Goal: Task Accomplishment & Management: Use online tool/utility

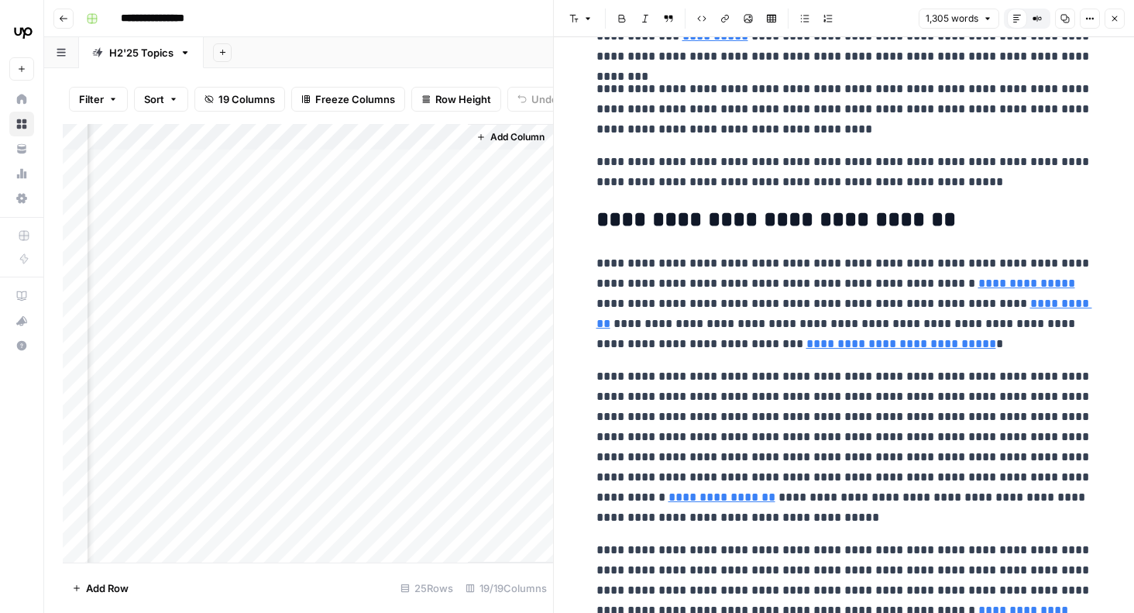
scroll to position [3008, 0]
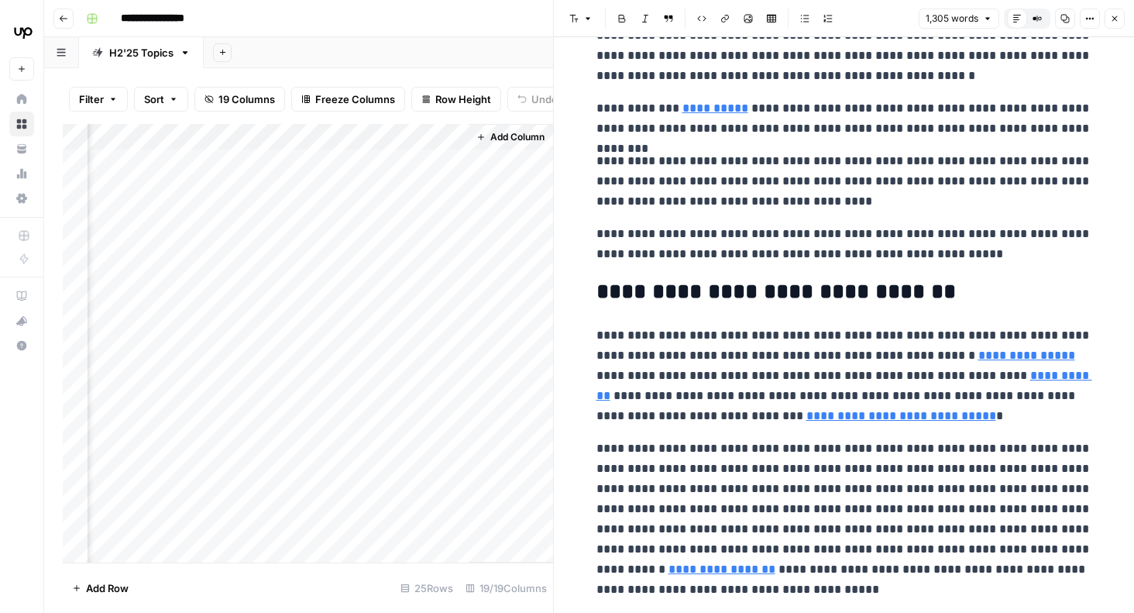
click at [479, 46] on div "Add Sheet" at bounding box center [669, 52] width 930 height 31
click at [1115, 20] on icon "button" at bounding box center [1114, 18] width 9 height 9
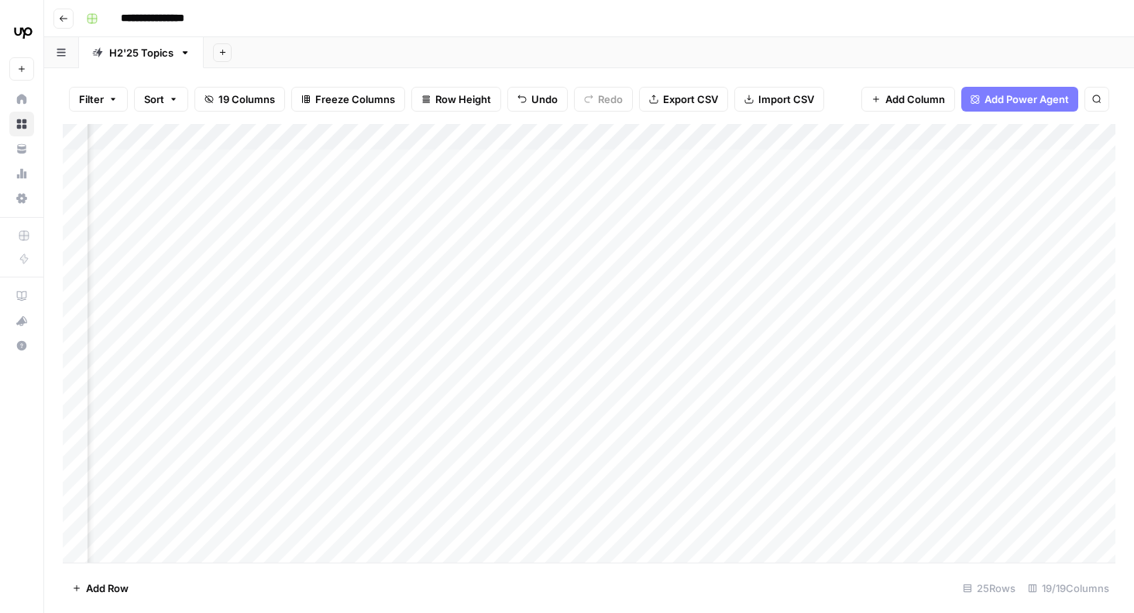
scroll to position [0, 1138]
click at [311, 161] on div "Add Column" at bounding box center [589, 343] width 1053 height 438
click at [347, 174] on div "Add Column" at bounding box center [589, 343] width 1053 height 438
click at [449, 165] on div "Add Column" at bounding box center [589, 343] width 1053 height 438
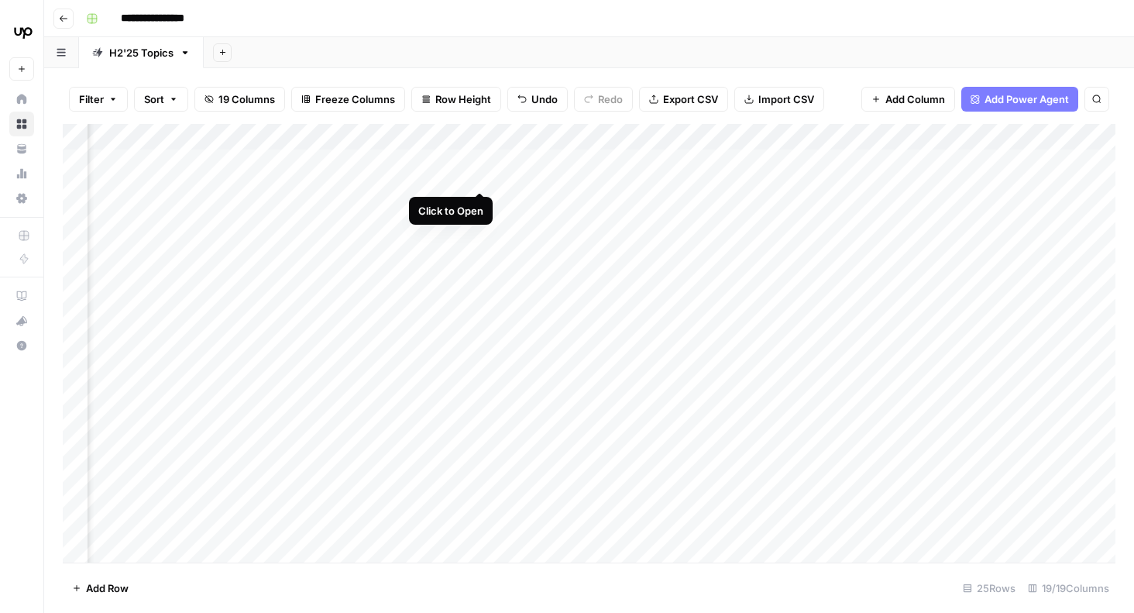
click at [484, 162] on div "Add Column" at bounding box center [589, 343] width 1053 height 438
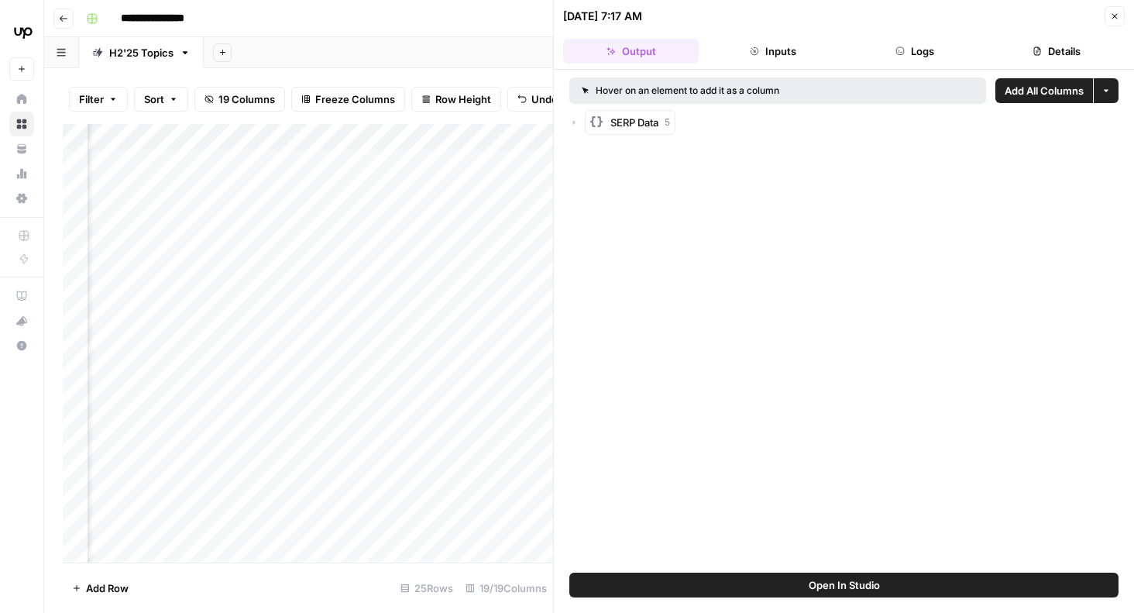
click at [1117, 15] on icon "button" at bounding box center [1114, 16] width 9 height 9
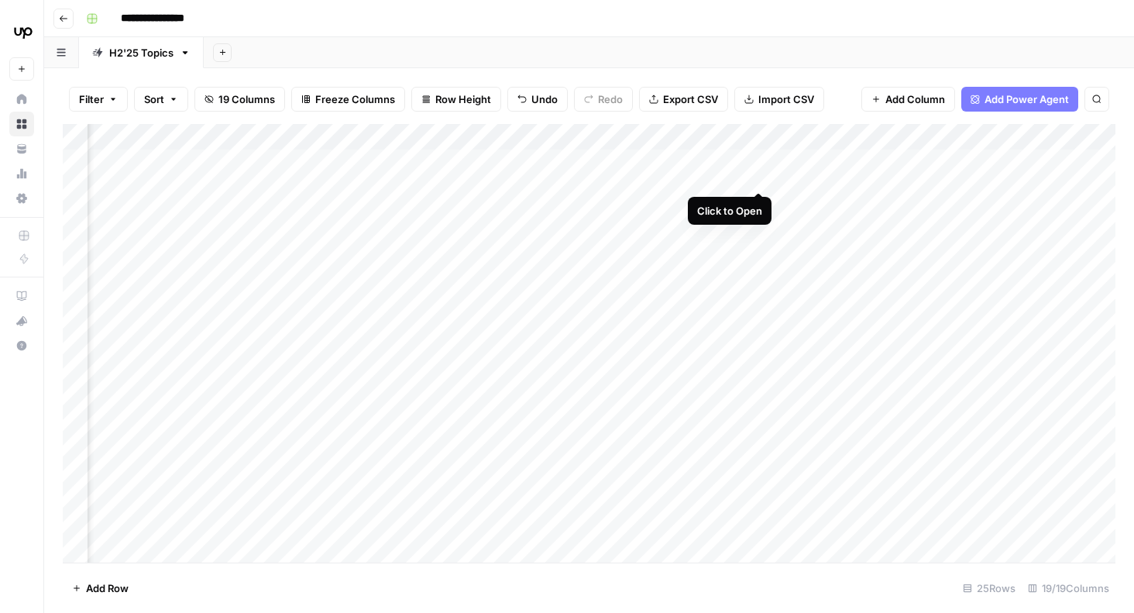
click at [761, 160] on div "Add Column" at bounding box center [589, 343] width 1053 height 438
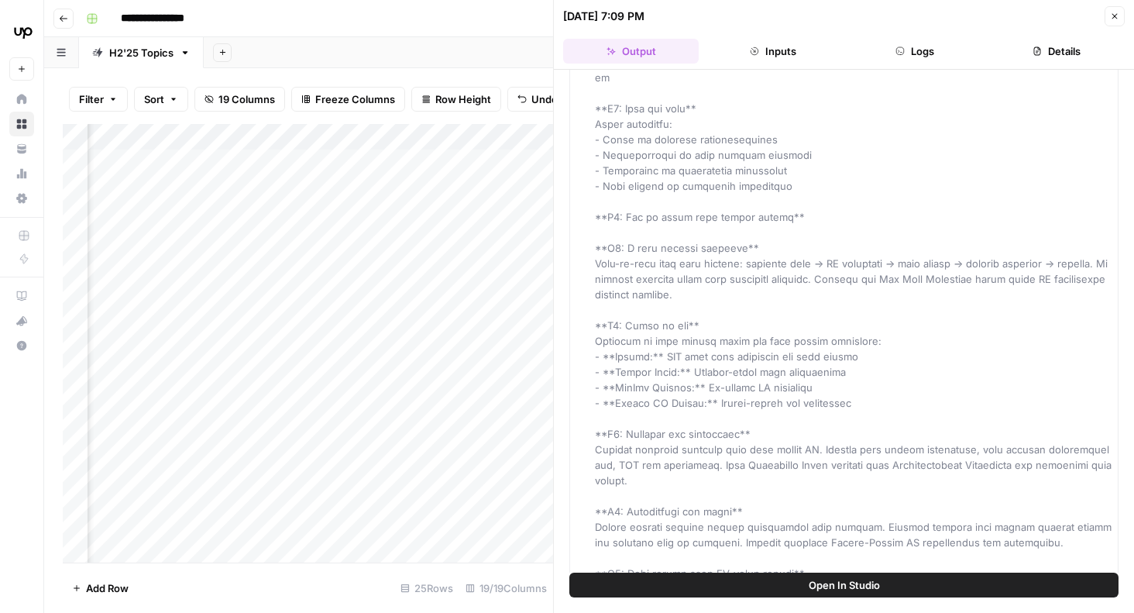
scroll to position [551, 0]
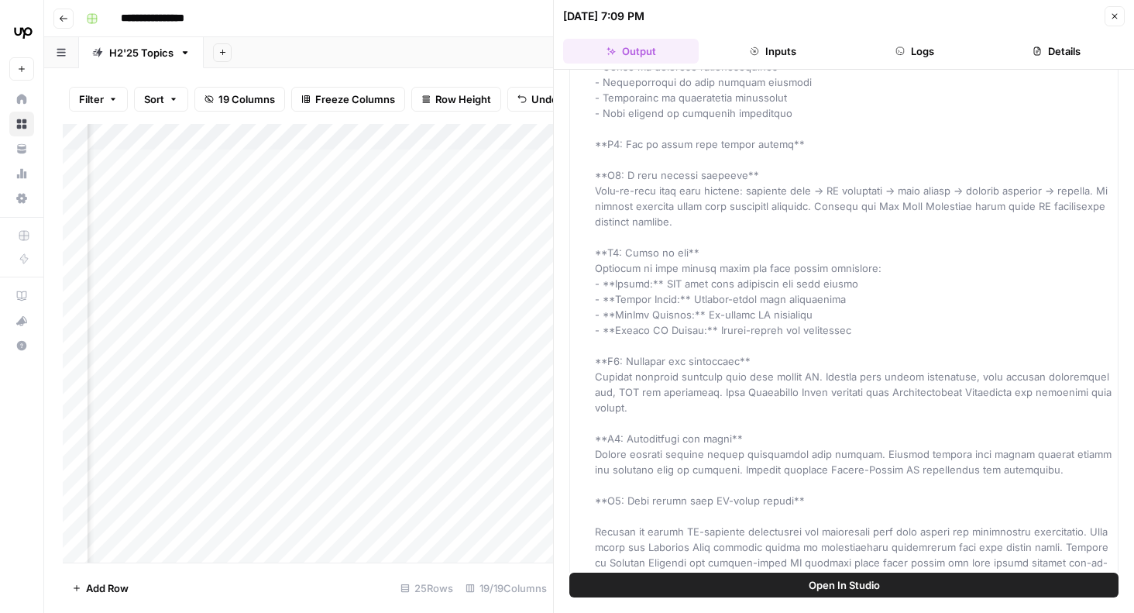
click at [1116, 17] on icon "button" at bounding box center [1114, 16] width 9 height 9
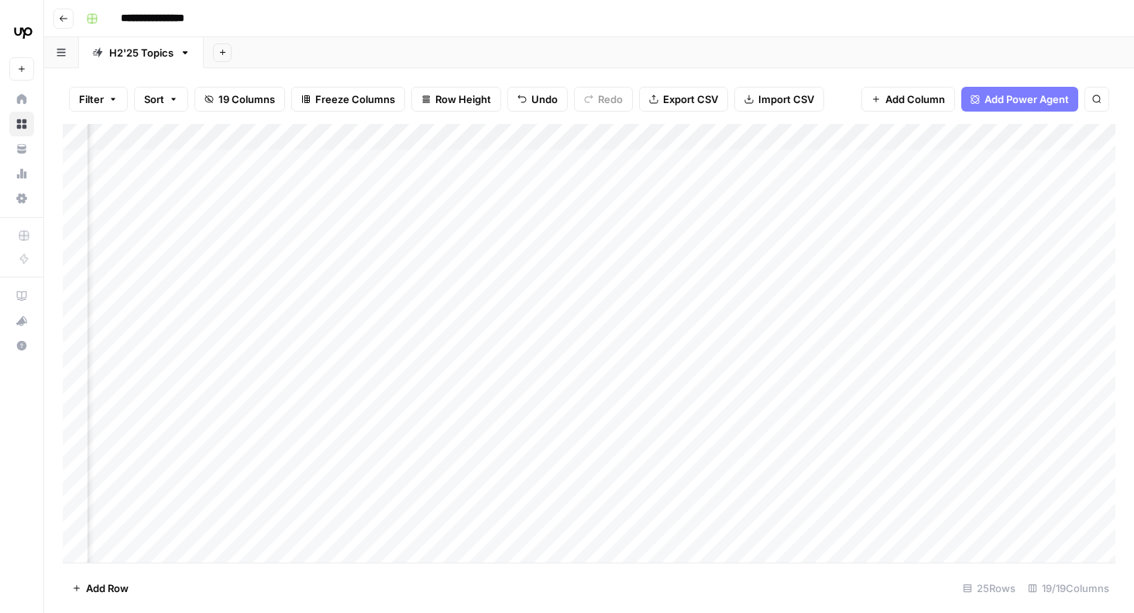
scroll to position [0, 658]
click at [683, 163] on div "Add Column" at bounding box center [589, 343] width 1053 height 438
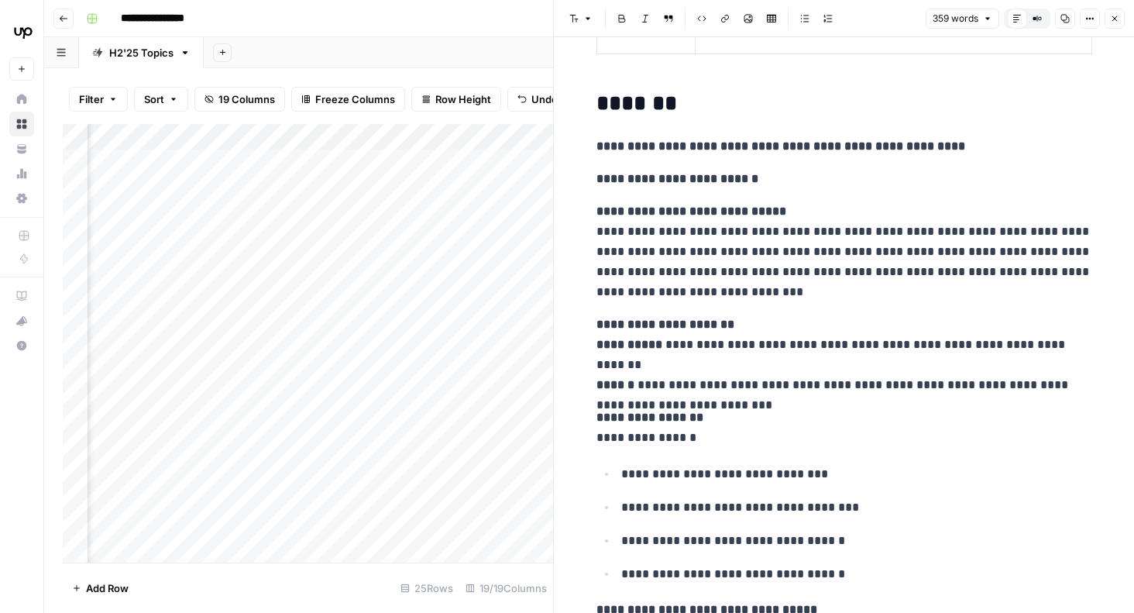
scroll to position [188, 0]
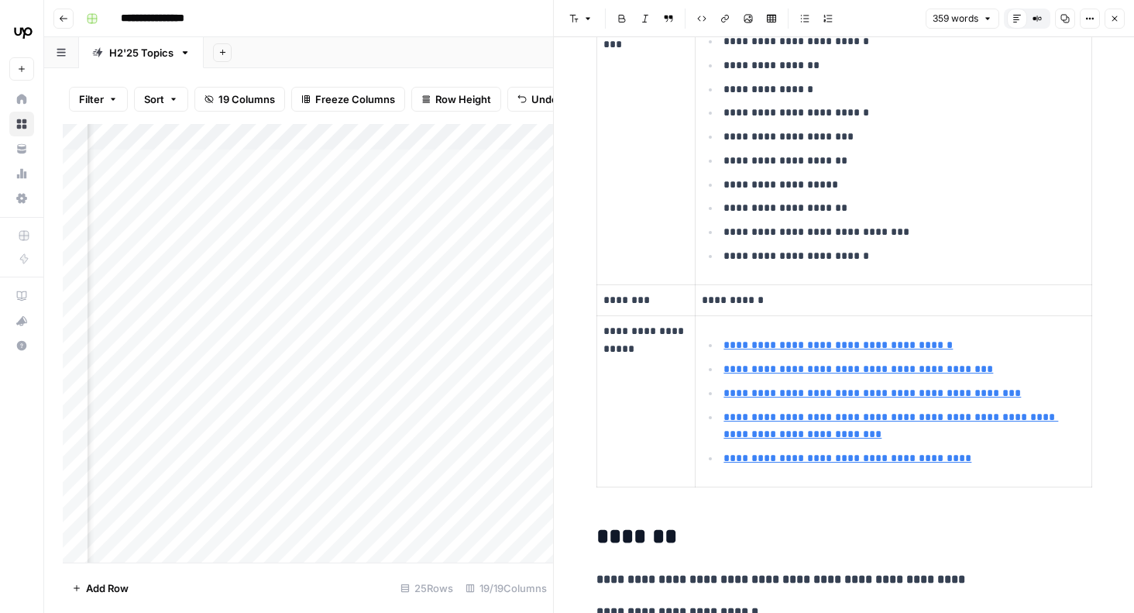
click at [1122, 15] on button "Close" at bounding box center [1115, 19] width 20 height 20
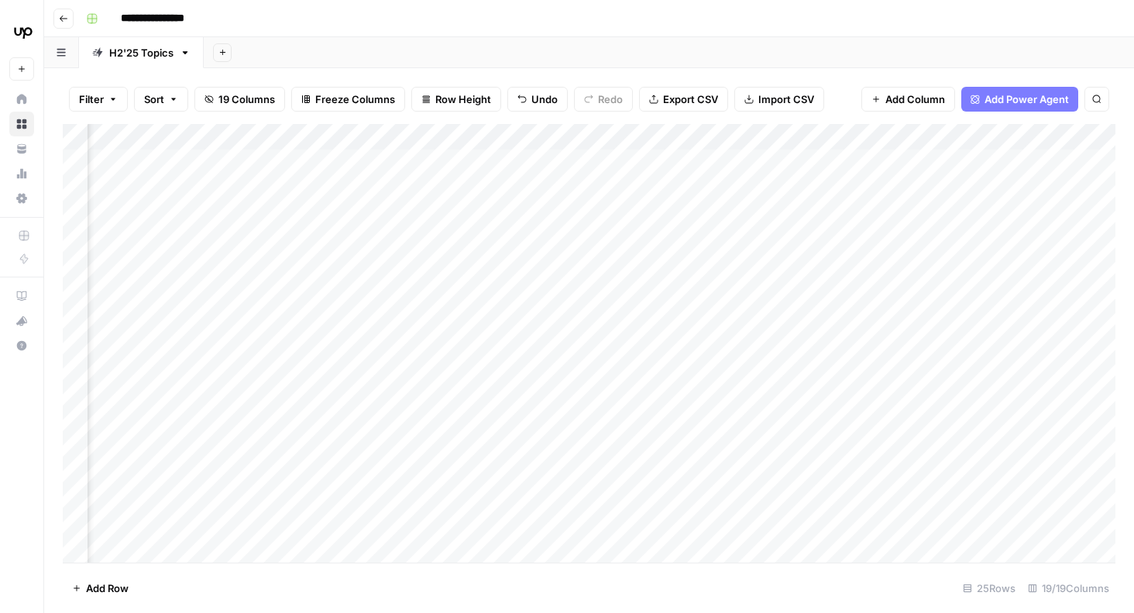
scroll to position [0, 176]
click at [883, 163] on div "Add Column" at bounding box center [589, 343] width 1053 height 438
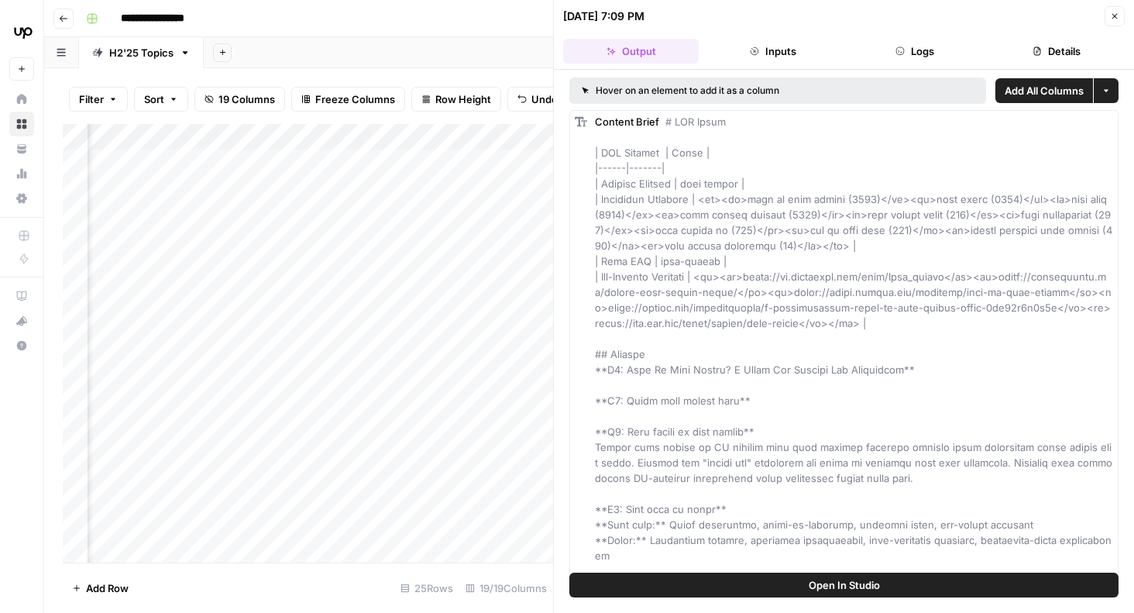
scroll to position [478, 0]
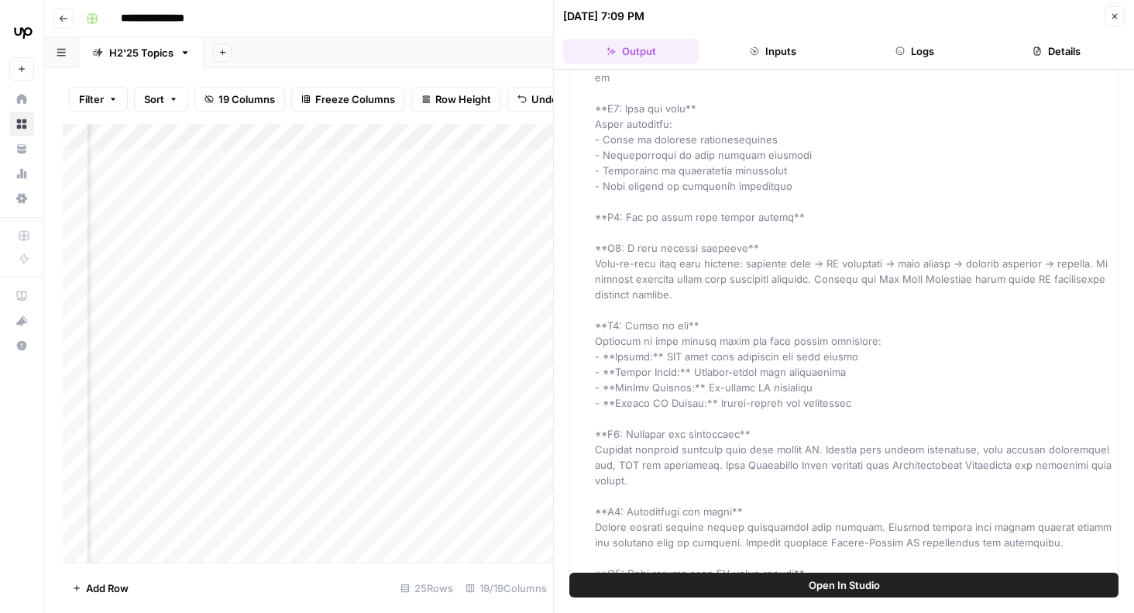
click at [1115, 19] on icon "button" at bounding box center [1114, 16] width 9 height 9
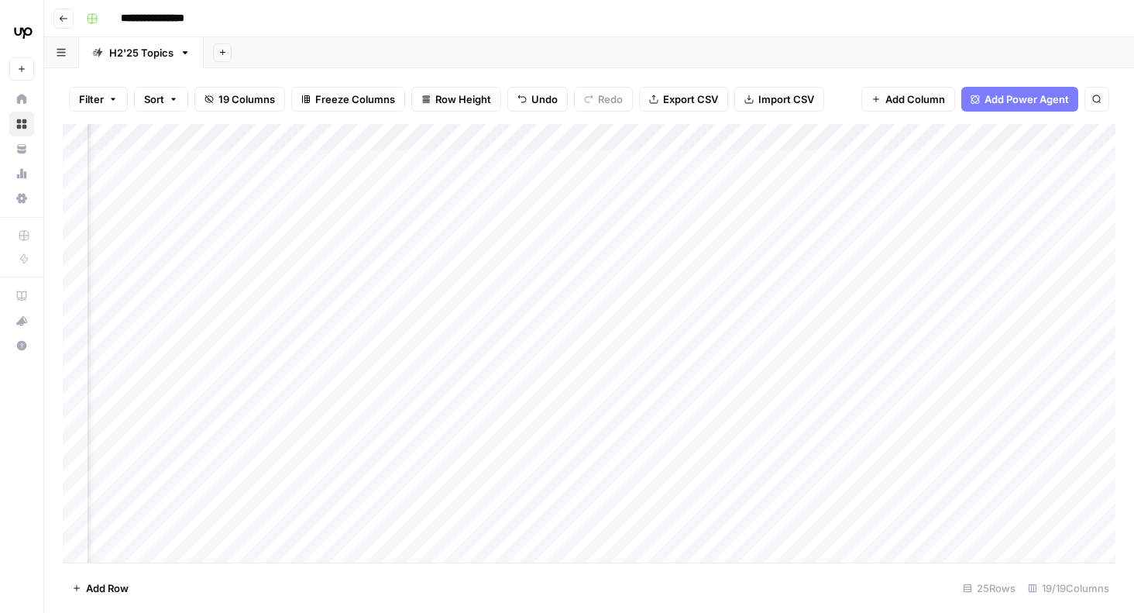
click at [608, 158] on div "Add Column" at bounding box center [589, 343] width 1053 height 438
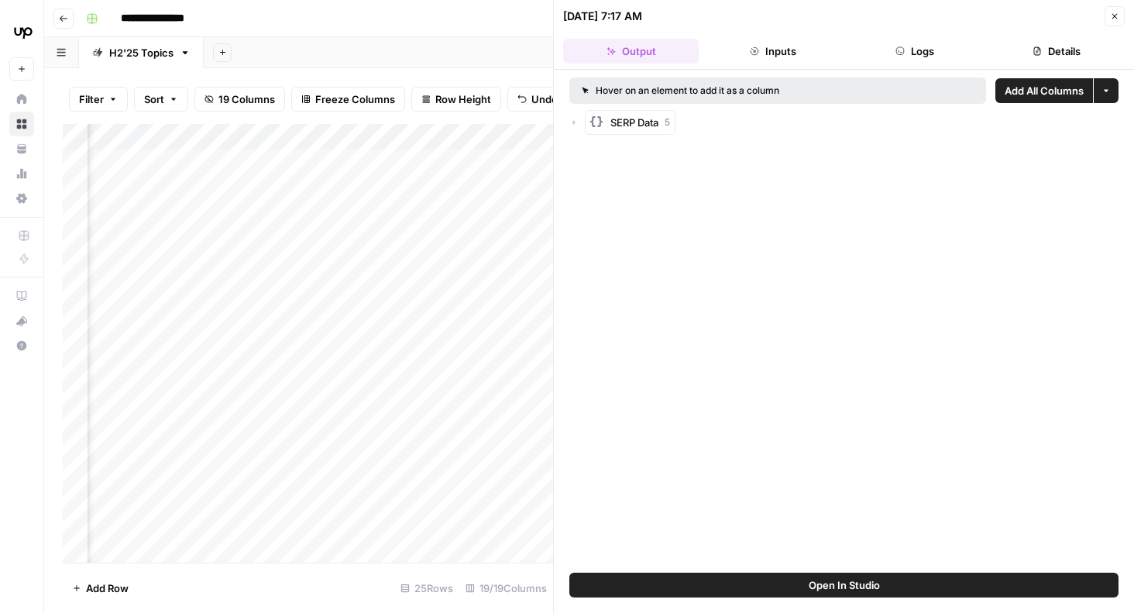
click at [786, 59] on button "Inputs" at bounding box center [773, 51] width 136 height 25
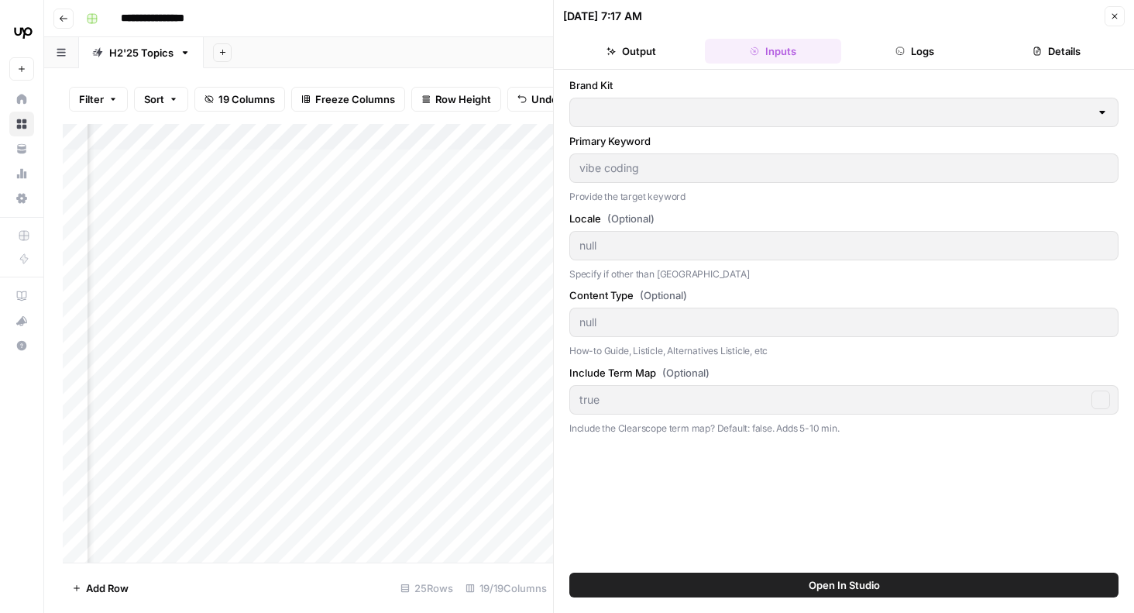
type input "Upwork"
click at [922, 53] on button "Logs" at bounding box center [915, 51] width 136 height 25
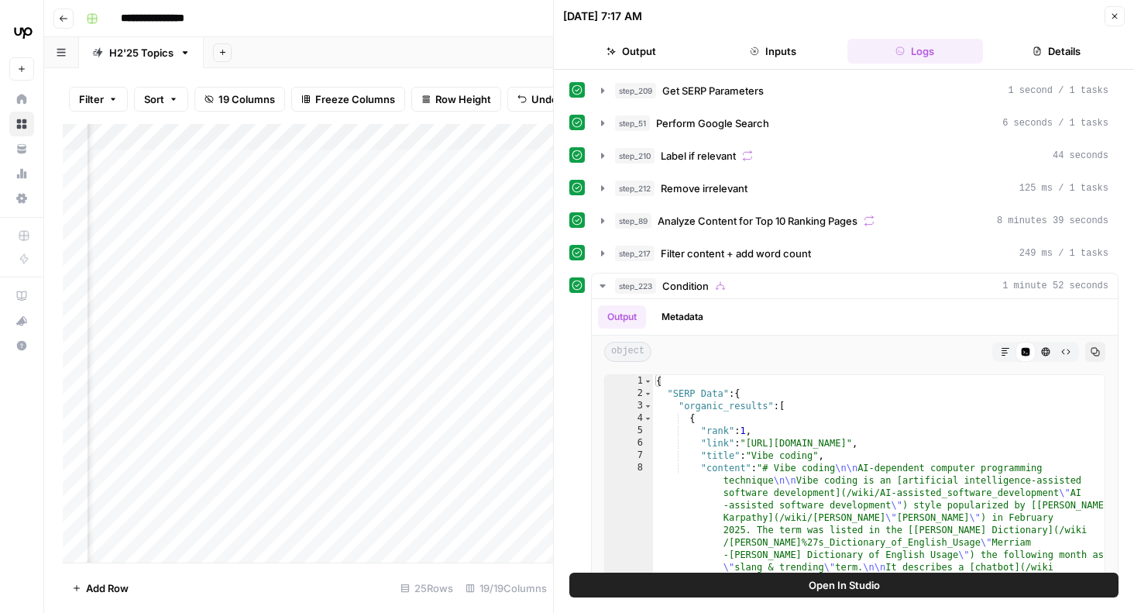
click at [1063, 46] on button "Details" at bounding box center [1057, 51] width 136 height 25
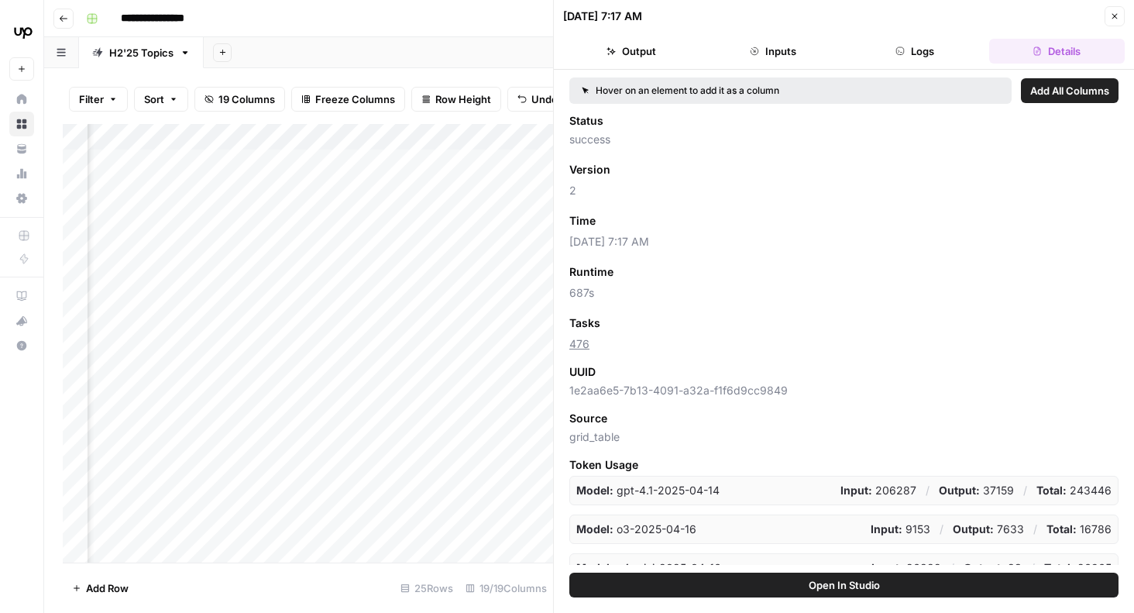
click at [1118, 22] on button "Close" at bounding box center [1115, 16] width 20 height 20
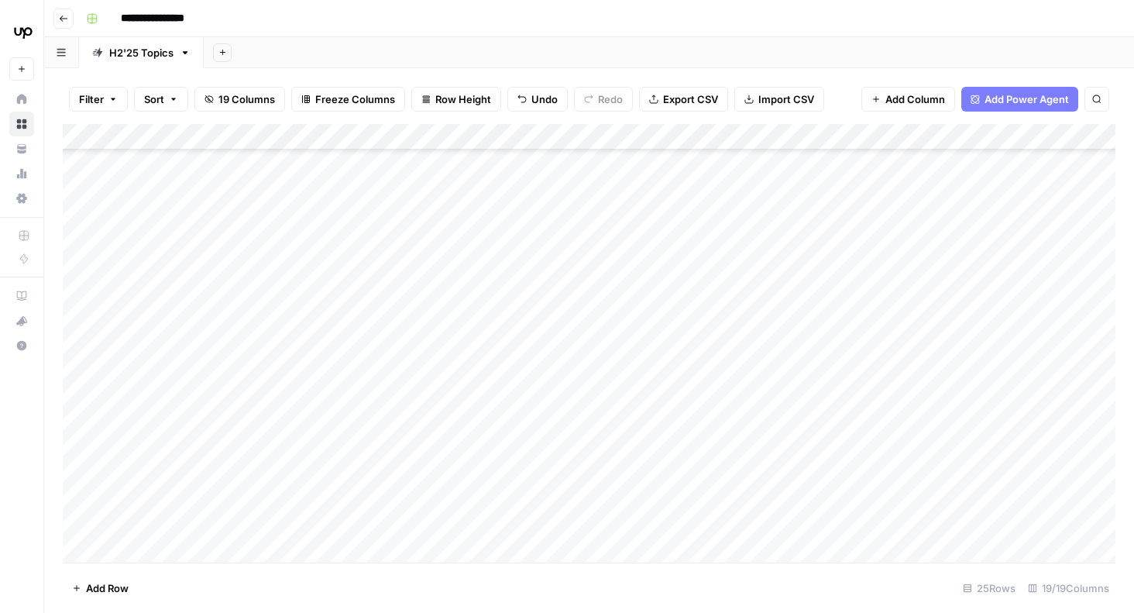
scroll to position [620, 0]
